Goal: Information Seeking & Learning: Understand process/instructions

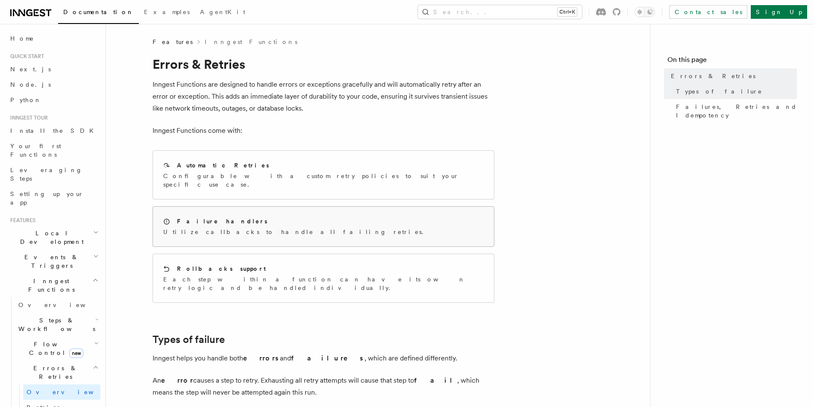
click at [206, 228] on p "Utilize callbacks to handle all failing retries." at bounding box center [295, 232] width 265 height 9
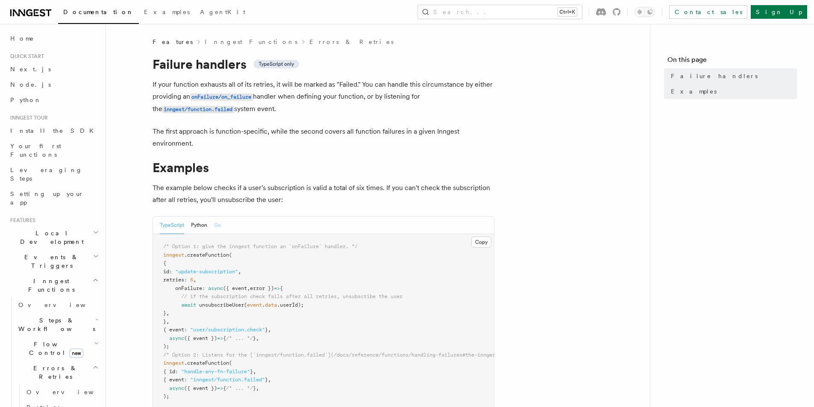
click at [218, 225] on button "Go" at bounding box center [217, 226] width 7 height 18
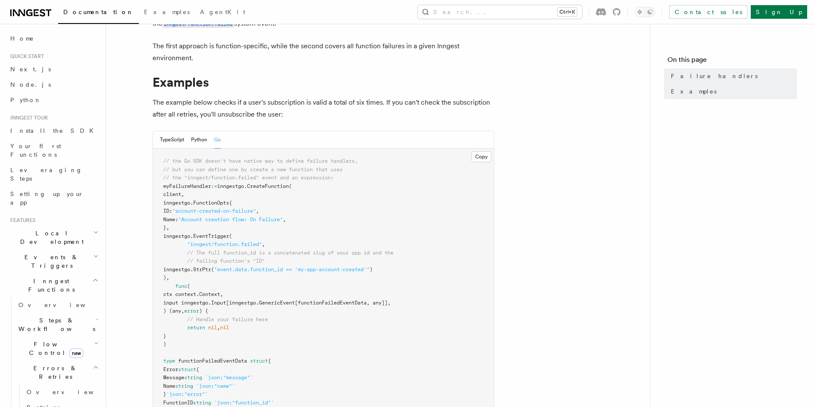
scroll to position [171, 0]
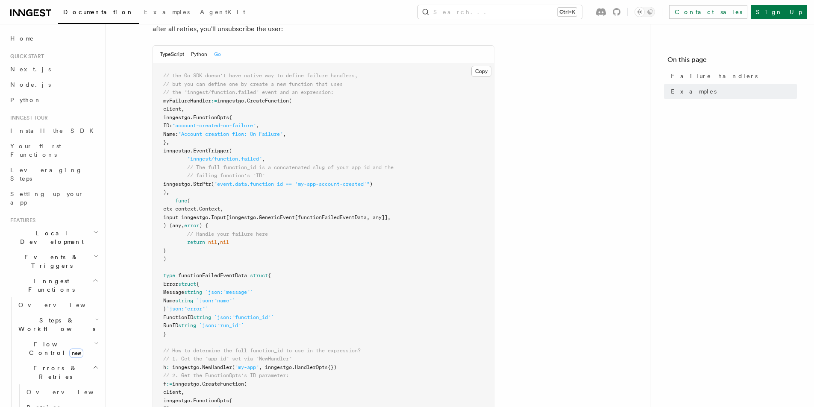
drag, startPoint x: 285, startPoint y: 345, endPoint x: 248, endPoint y: 309, distance: 51.4
click at [284, 341] on pre "// the Go SDK doesn't have native way to define failure handlers, // but you ca…" at bounding box center [323, 271] width 341 height 417
drag, startPoint x: 248, startPoint y: 309, endPoint x: 222, endPoint y: 300, distance: 26.9
click at [234, 303] on pre "// the Go SDK doesn't have native way to define failure handlers, // but you ca…" at bounding box center [323, 271] width 341 height 417
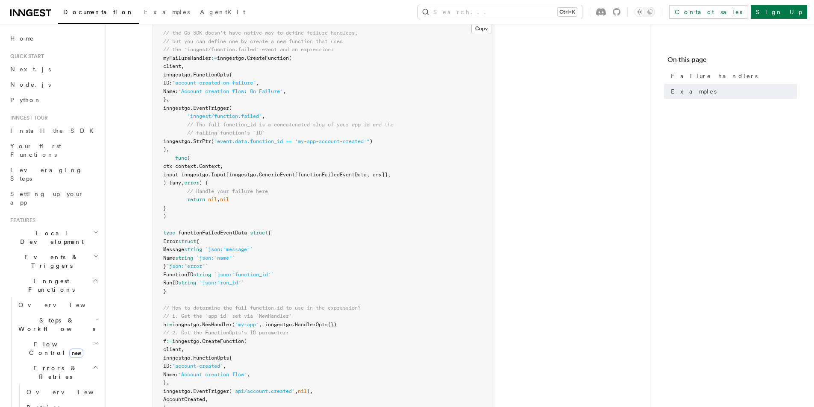
drag, startPoint x: 222, startPoint y: 300, endPoint x: 200, endPoint y: 303, distance: 22.0
click at [200, 302] on pre "// the Go SDK doesn't have native way to define failure handlers, // but you ca…" at bounding box center [323, 229] width 341 height 417
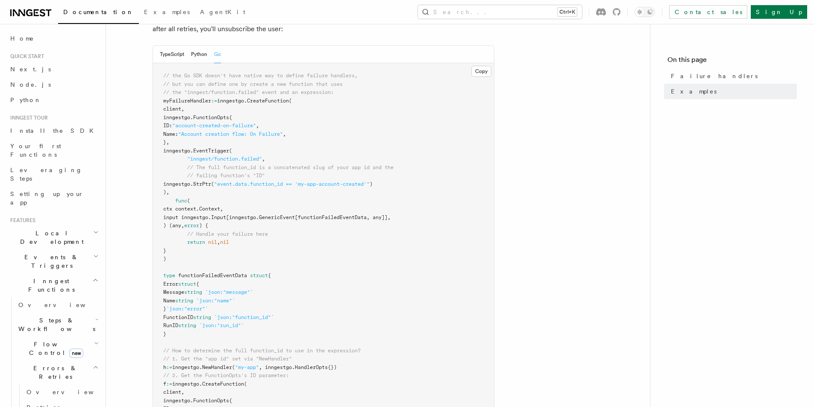
click at [190, 102] on span "myFailureHandler" at bounding box center [187, 101] width 48 height 6
drag, startPoint x: 171, startPoint y: 121, endPoint x: 205, endPoint y: 137, distance: 37.9
click at [205, 137] on code "// the Go SDK doesn't have native way to define failure handlers, // but you ca…" at bounding box center [278, 272] width 230 height 398
drag, startPoint x: 175, startPoint y: 153, endPoint x: 203, endPoint y: 151, distance: 28.7
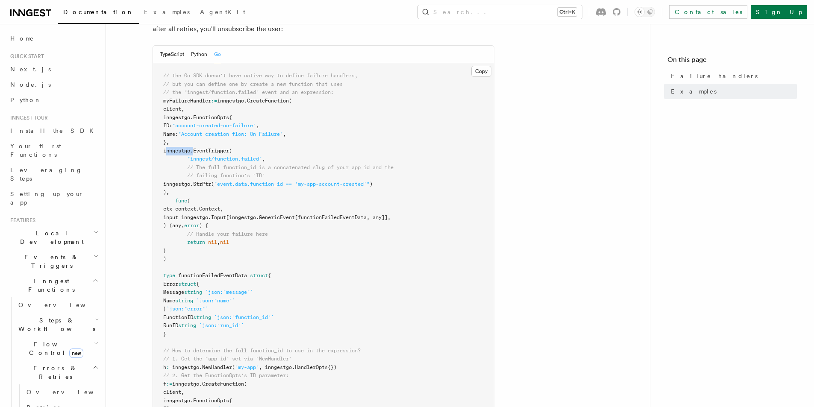
click at [193, 151] on span "inngestgo." at bounding box center [178, 151] width 30 height 6
click at [206, 157] on span ""inngest/function.failed"" at bounding box center [224, 159] width 75 height 6
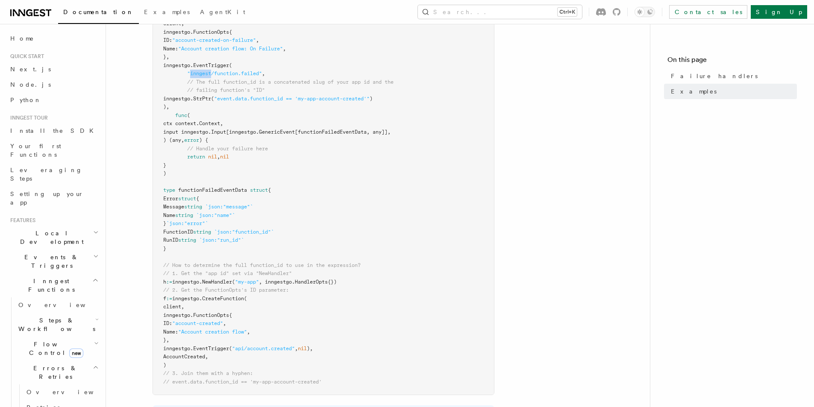
scroll to position [299, 0]
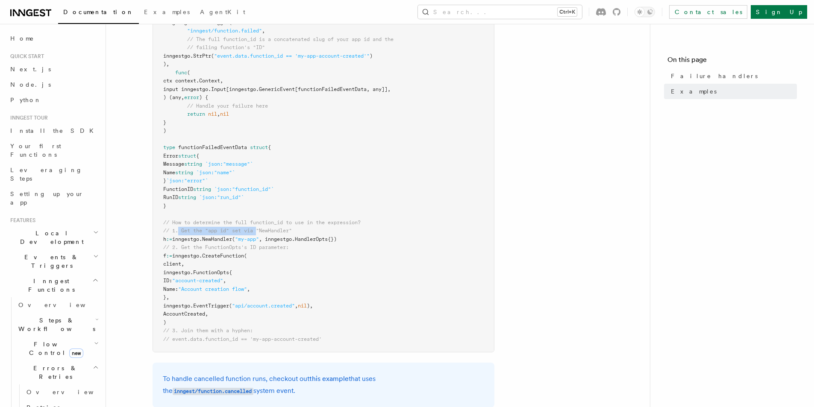
drag, startPoint x: 178, startPoint y: 230, endPoint x: 258, endPoint y: 228, distance: 79.5
click at [258, 228] on span "// 1. Get the "app id" set via "NewHandler"" at bounding box center [227, 231] width 129 height 6
click at [191, 236] on pre "// the Go SDK doesn't have native way to define failure handlers, // but you ca…" at bounding box center [323, 143] width 341 height 417
click at [221, 239] on span "NewHandler" at bounding box center [217, 239] width 30 height 6
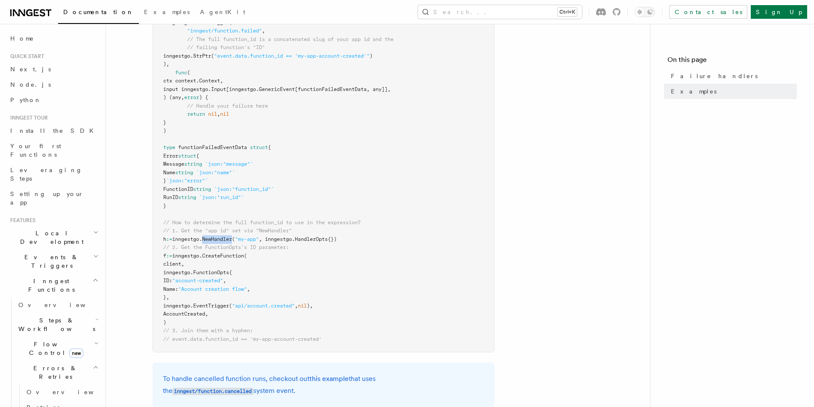
click at [221, 239] on span "NewHandler" at bounding box center [217, 239] width 30 height 6
click at [188, 239] on span "inngestgo." at bounding box center [187, 239] width 30 height 6
click at [227, 241] on span "NewHandler" at bounding box center [217, 239] width 30 height 6
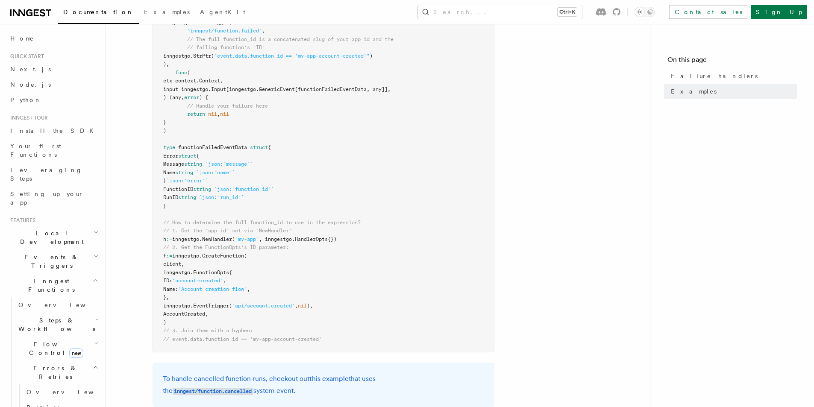
click at [190, 253] on span "inngestgo." at bounding box center [187, 256] width 30 height 6
click at [213, 255] on span "CreateFunction" at bounding box center [223, 256] width 42 height 6
drag, startPoint x: 176, startPoint y: 261, endPoint x: 210, endPoint y: 281, distance: 39.7
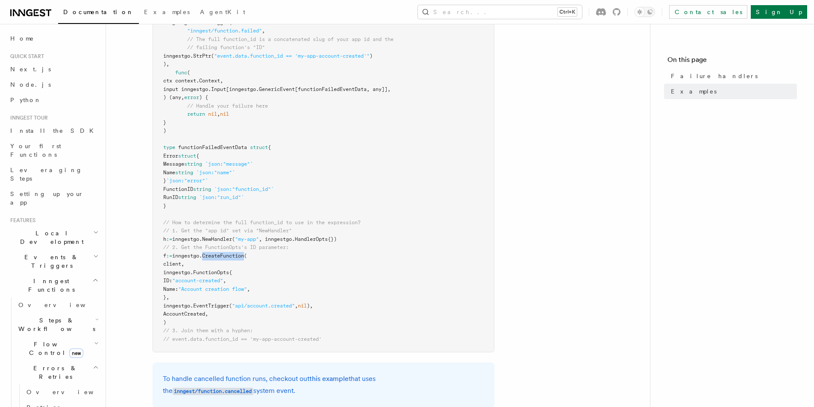
click at [210, 281] on pre "// the Go SDK doesn't have native way to define failure handlers, // but you ca…" at bounding box center [323, 143] width 341 height 417
drag, startPoint x: 189, startPoint y: 305, endPoint x: 212, endPoint y: 302, distance: 23.3
click at [212, 302] on pre "// the Go SDK doesn't have native way to define failure handlers, // but you ca…" at bounding box center [323, 143] width 341 height 417
click at [186, 314] on span "AccountCreated," at bounding box center [185, 314] width 45 height 6
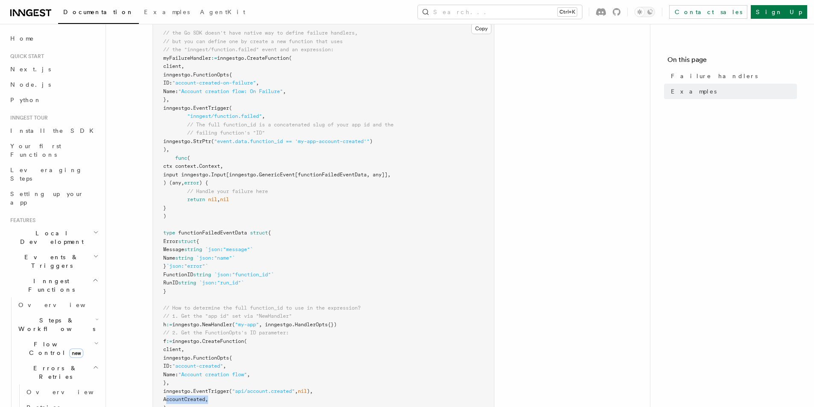
scroll to position [171, 0]
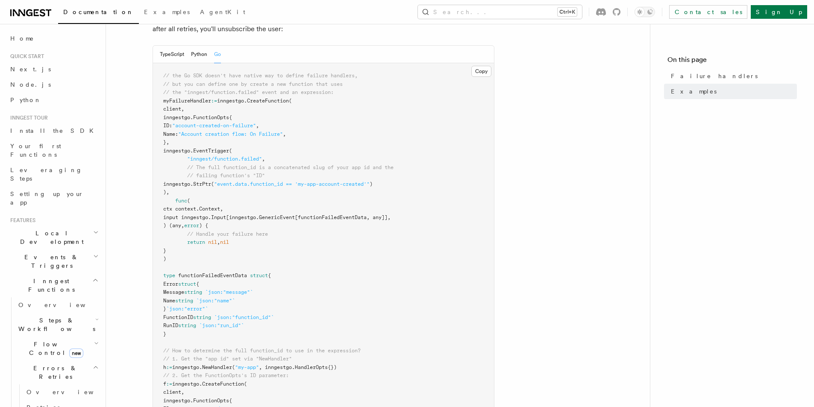
click at [189, 105] on pre "// the Go SDK doesn't have native way to define failure handlers, // but you ca…" at bounding box center [323, 271] width 341 height 417
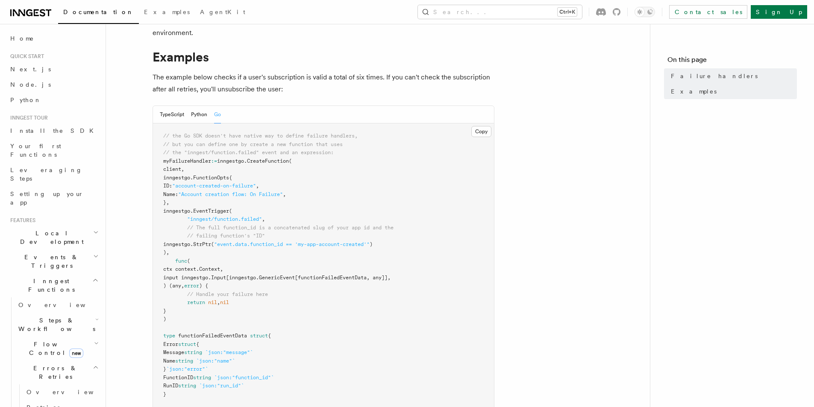
scroll to position [153, 0]
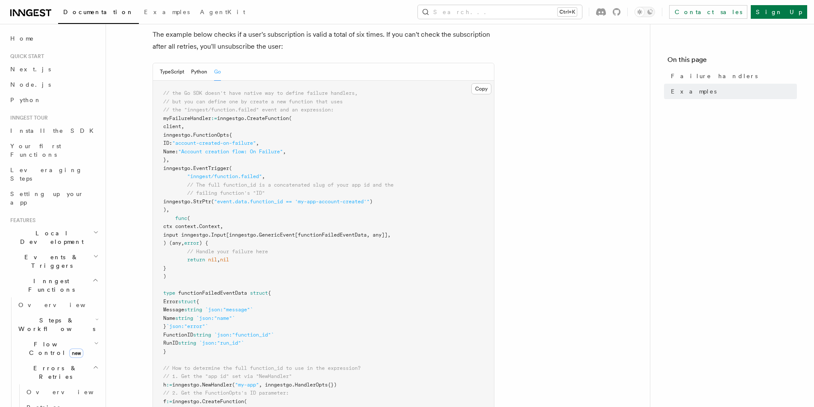
click at [195, 177] on span ""inngest/function.failed"" at bounding box center [224, 177] width 75 height 6
